Goal: Transaction & Acquisition: Purchase product/service

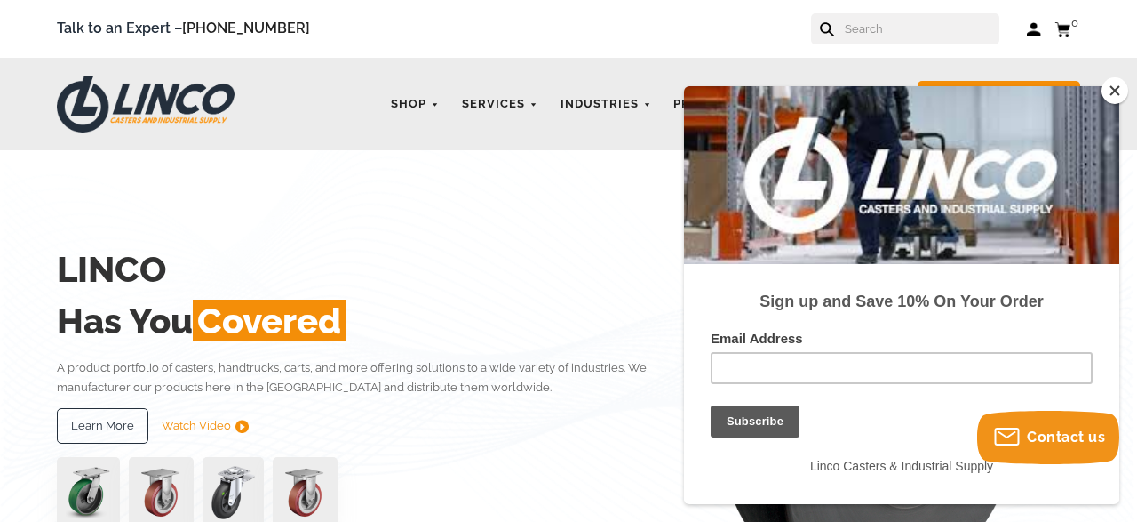
click at [1114, 87] on button "Close" at bounding box center [1115, 90] width 27 height 27
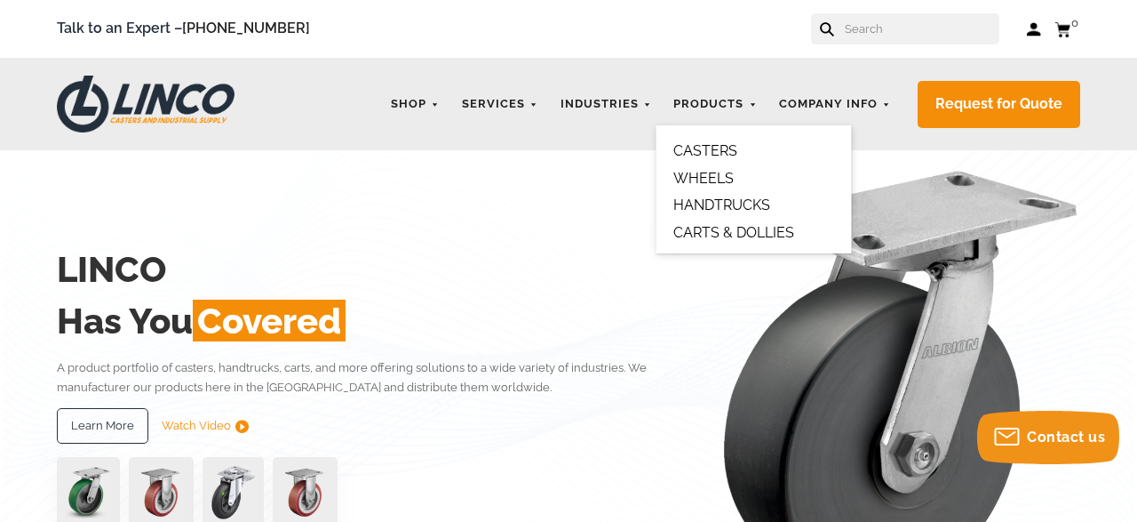
click at [730, 230] on link "CARTS & DOLLIES" at bounding box center [734, 232] width 121 height 17
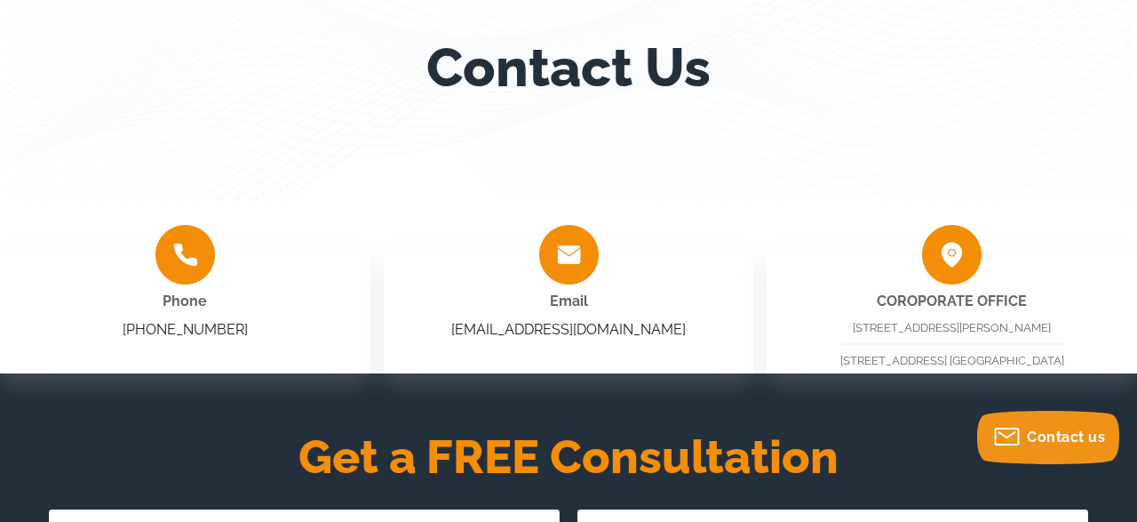
scroll to position [328, 0]
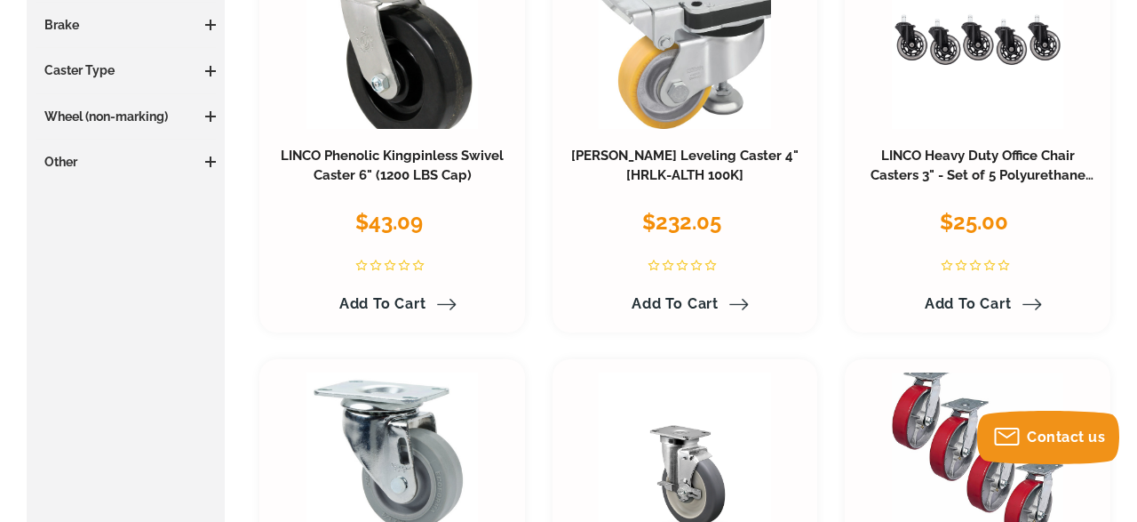
scroll to position [708, 0]
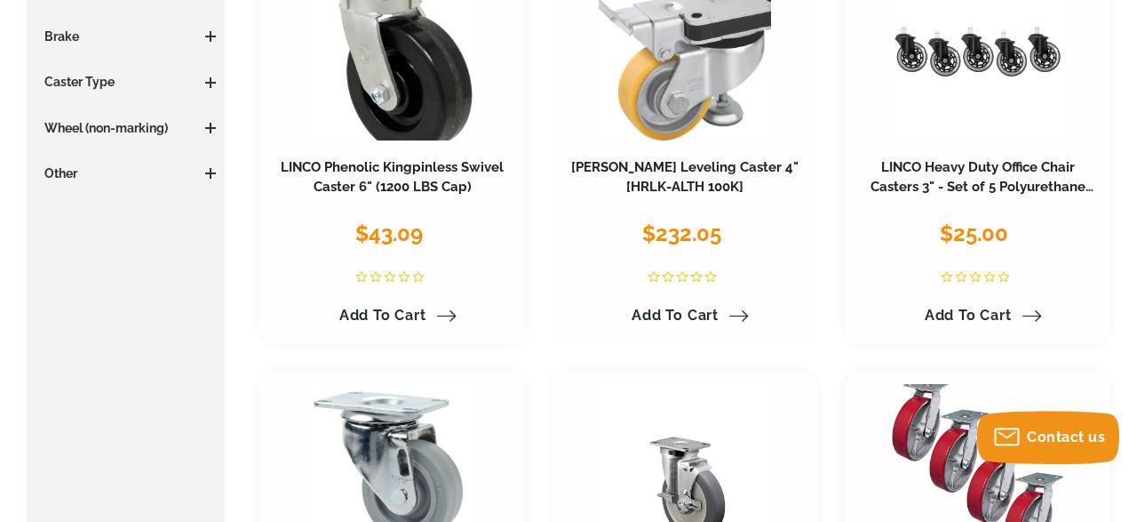
click at [714, 177] on h3 "Blickle Leveling Caster 4" [HRLK-ALTH 100K]" at bounding box center [685, 177] width 239 height 39
click at [702, 169] on link "[PERSON_NAME] Leveling Caster 4" [HRLK-ALTH 100K]" at bounding box center [684, 177] width 227 height 36
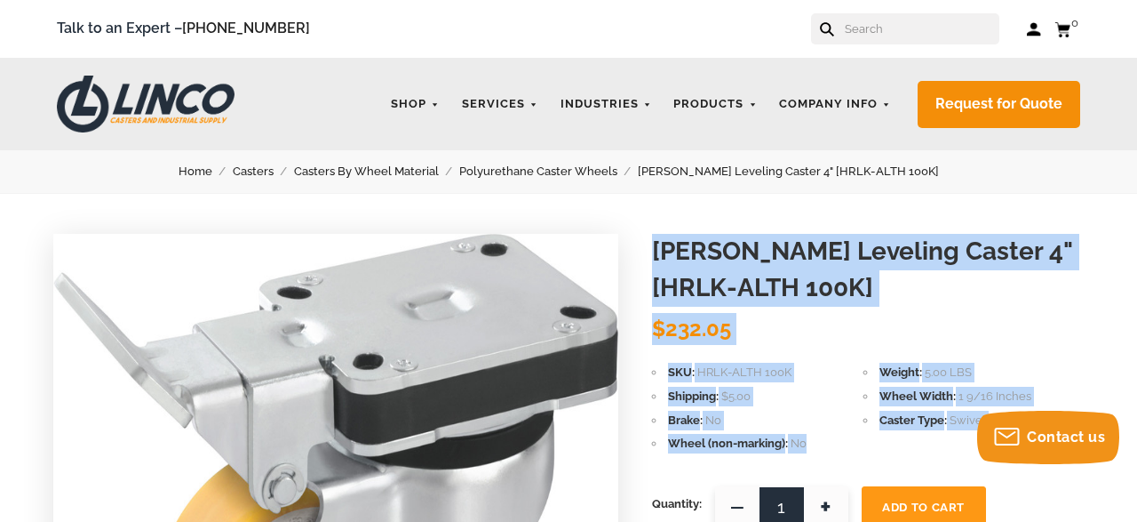
drag, startPoint x: 658, startPoint y: 250, endPoint x: 809, endPoint y: 439, distance: 242.2
click at [809, 439] on form "[PERSON_NAME] Leveling Caster 4" [HRLK-ALTH 100K] [PERSON_NAME] $232.05 SKU HRL…" at bounding box center [868, 425] width 432 height 383
copy form "[PERSON_NAME] Leveling Caster 4" [HRLK-ALTH 100K] [PERSON_NAME] $232.05 SKU HRL…"
